Goal: Information Seeking & Learning: Compare options

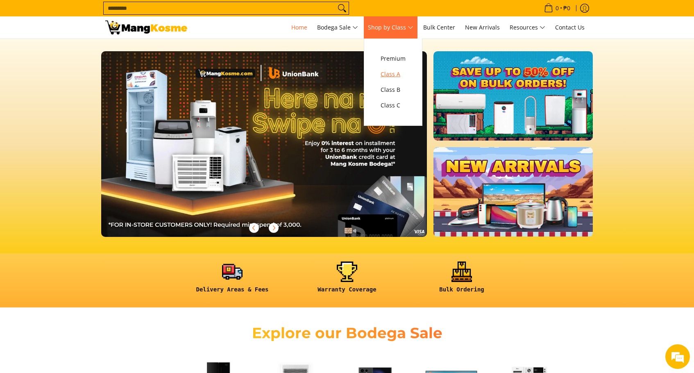
scroll to position [0, 882]
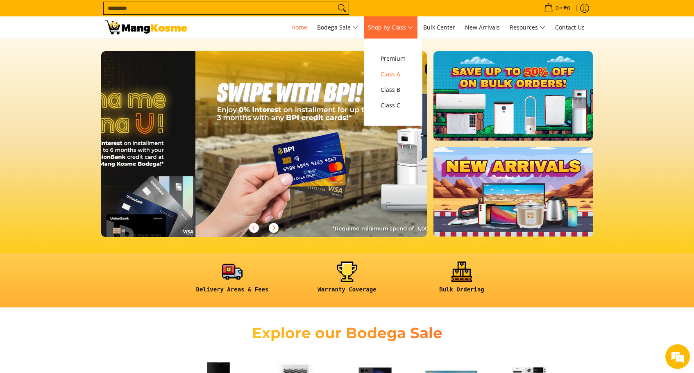
click at [397, 74] on span "Class A" at bounding box center [392, 74] width 25 height 10
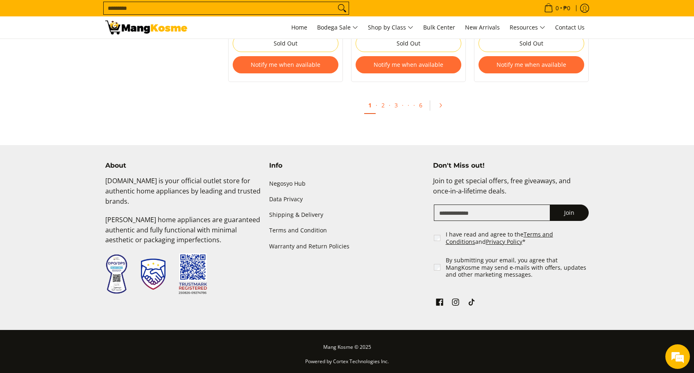
scroll to position [1699, 0]
click at [381, 109] on link "2" at bounding box center [382, 105] width 11 height 17
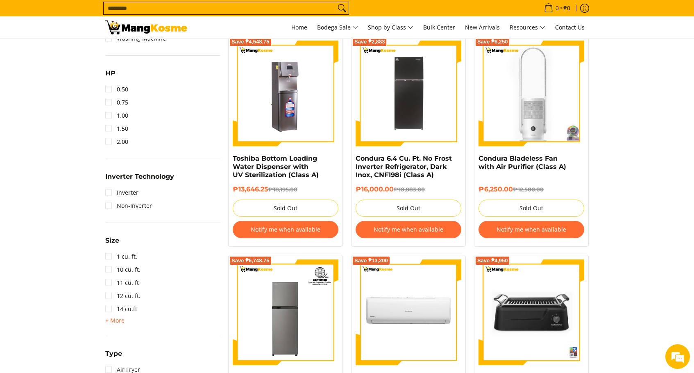
scroll to position [607, 0]
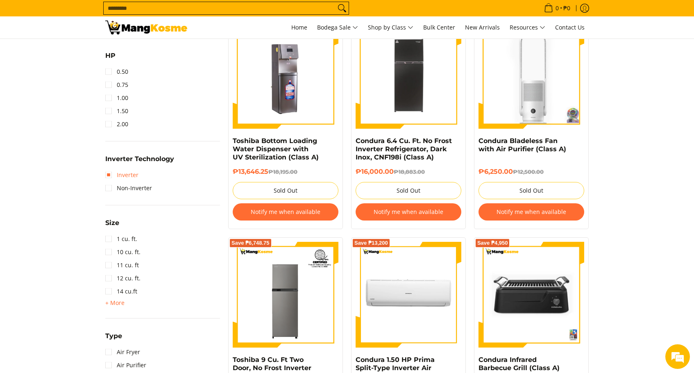
click at [109, 175] on link "Inverter" at bounding box center [121, 174] width 33 height 13
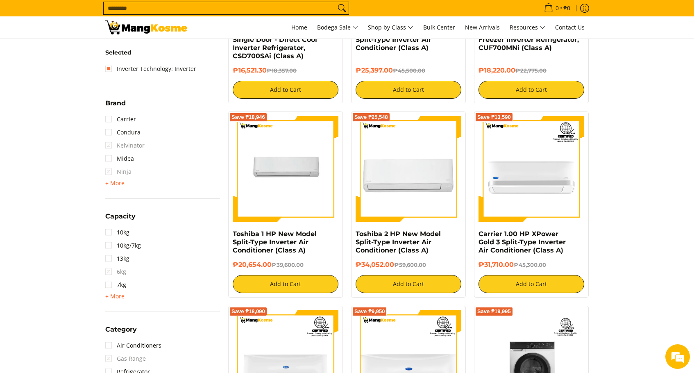
scroll to position [278, 0]
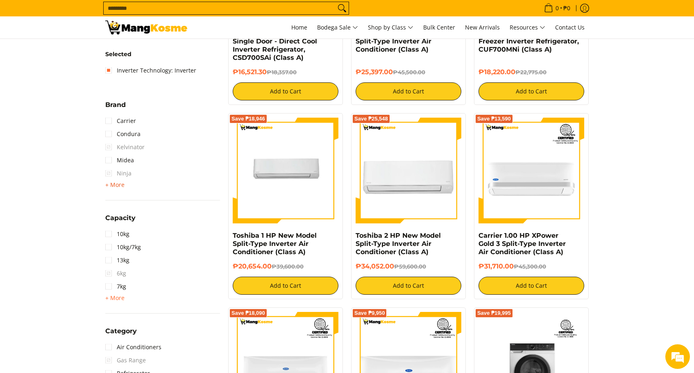
click at [111, 185] on span "+ More" at bounding box center [114, 184] width 19 height 7
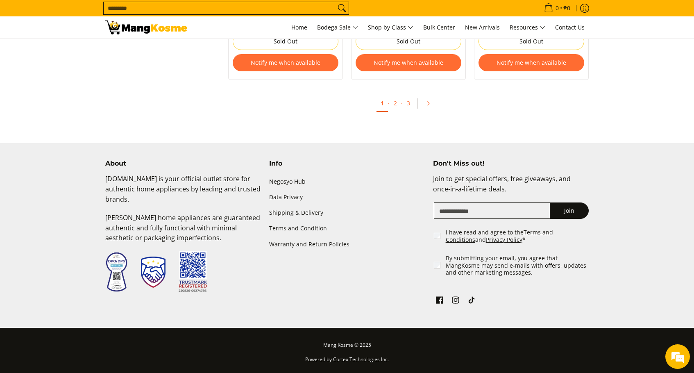
scroll to position [1814, 0]
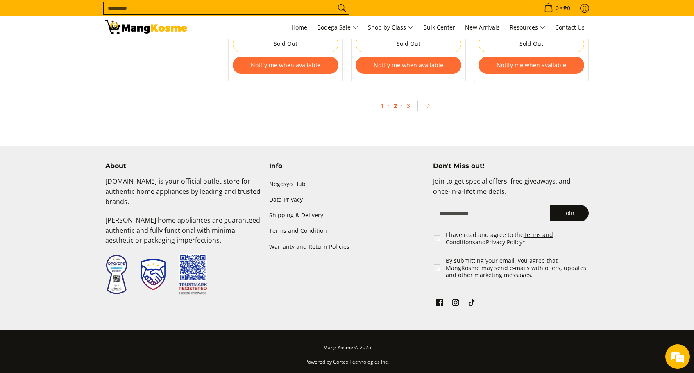
click at [393, 109] on link "2" at bounding box center [394, 105] width 11 height 17
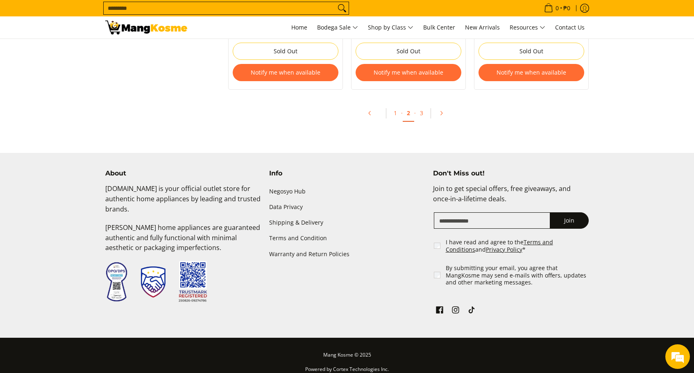
scroll to position [1904, 0]
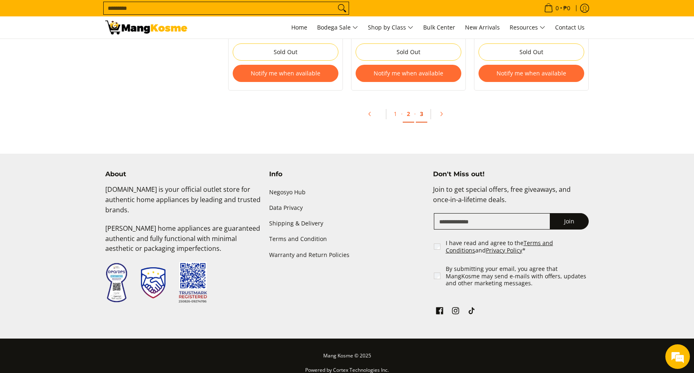
click at [421, 109] on link "3" at bounding box center [421, 114] width 11 height 17
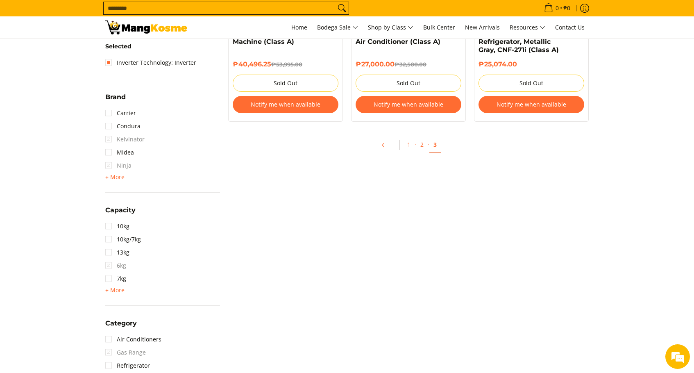
scroll to position [305, 0]
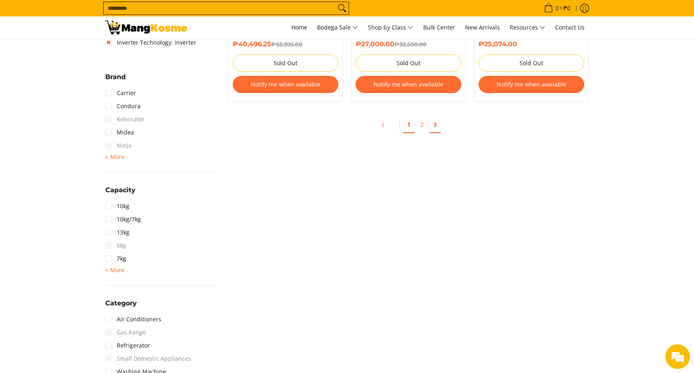
click at [408, 126] on link "1" at bounding box center [408, 124] width 11 height 17
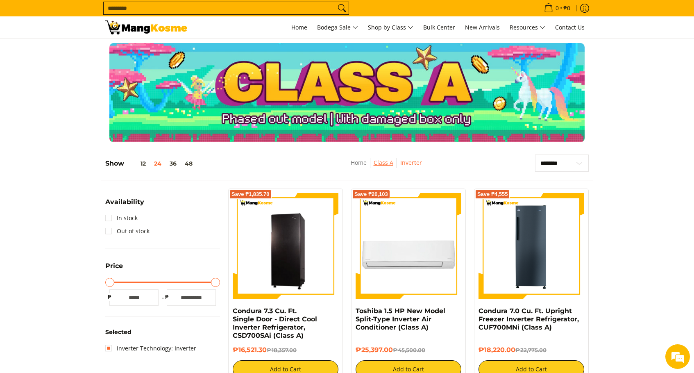
click at [390, 165] on link "Class A" at bounding box center [383, 162] width 20 height 8
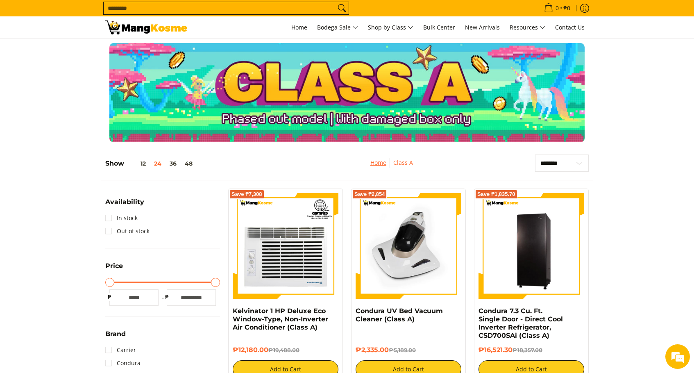
click at [381, 164] on link "Home" at bounding box center [378, 162] width 16 height 8
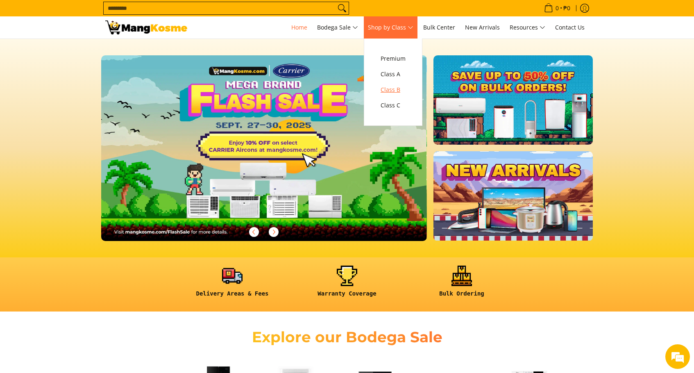
click at [400, 94] on span "Class B" at bounding box center [392, 90] width 25 height 10
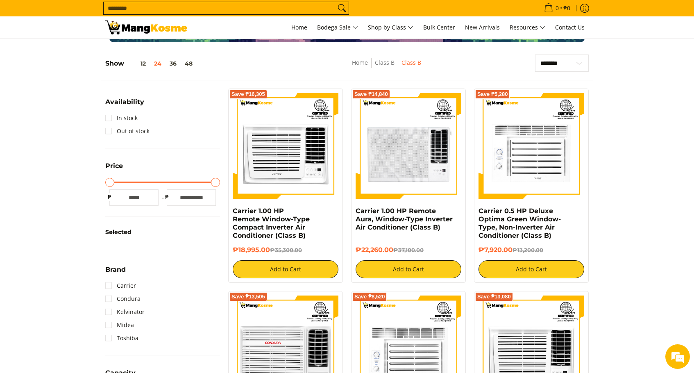
scroll to position [108, 0]
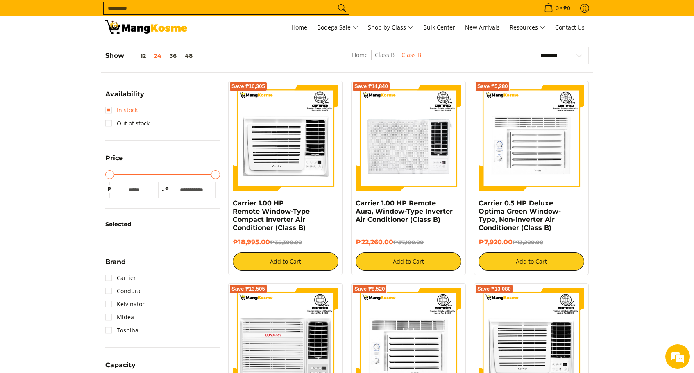
click at [111, 110] on link "In stock" at bounding box center [121, 110] width 32 height 13
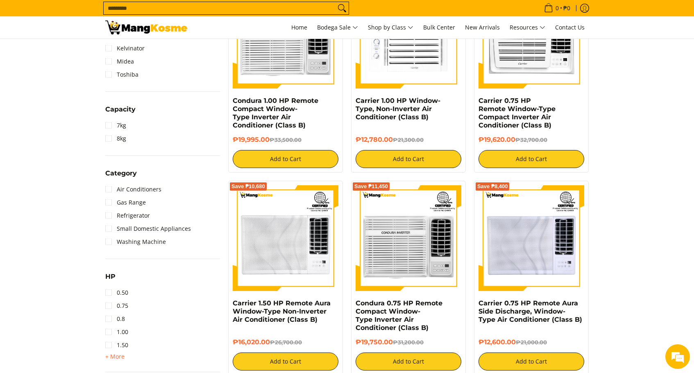
scroll to position [414, 0]
